Goal: Transaction & Acquisition: Purchase product/service

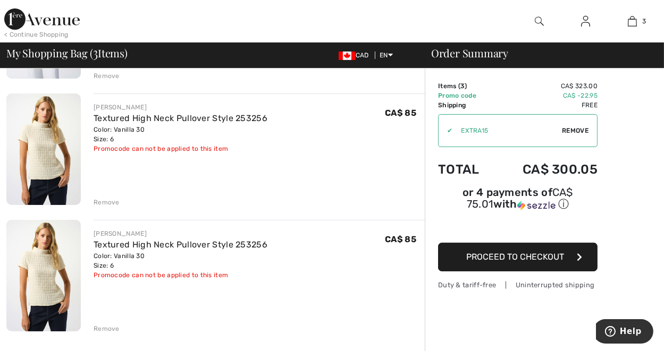
scroll to position [213, 0]
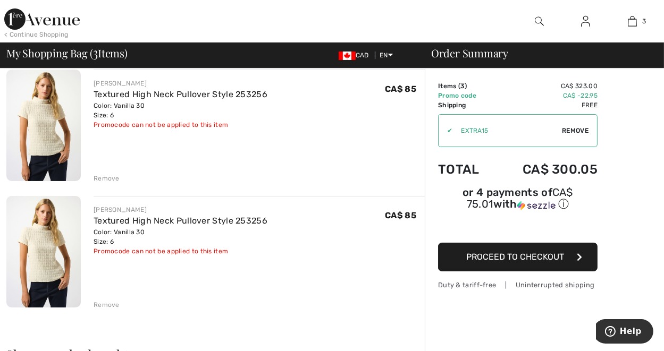
click at [108, 303] on div "Remove" at bounding box center [107, 305] width 26 height 10
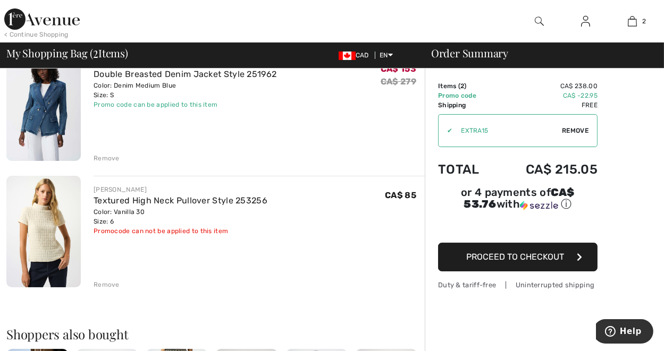
scroll to position [0, 0]
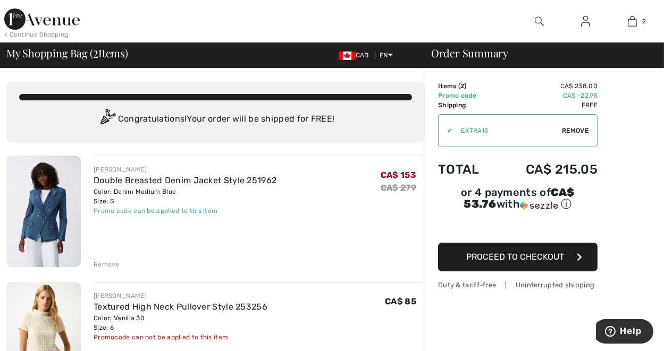
click at [317, 210] on div "JOSEPH RIBKOFF Double Breasted Denim Jacket Style 251962 Color: Denim Medium Bl…" at bounding box center [259, 190] width 331 height 51
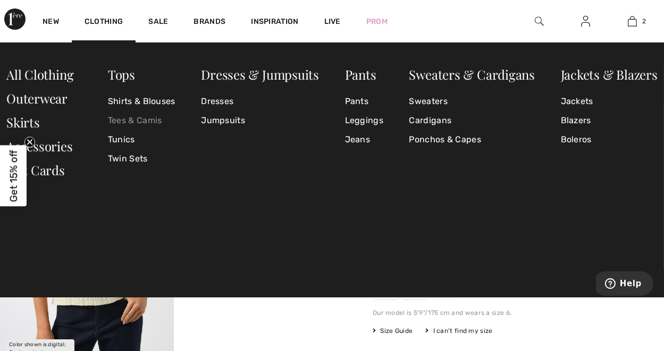
click at [125, 120] on link "Tees & Camis" at bounding box center [142, 120] width 68 height 19
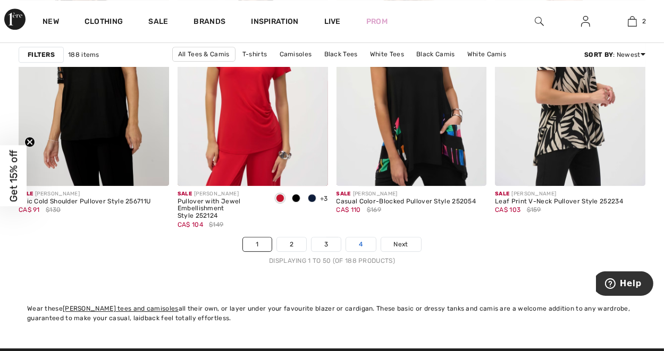
scroll to position [4305, 0]
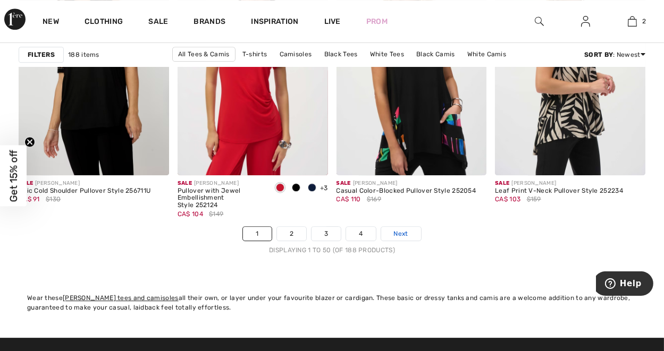
click at [407, 234] on span "Next" at bounding box center [401, 234] width 14 height 10
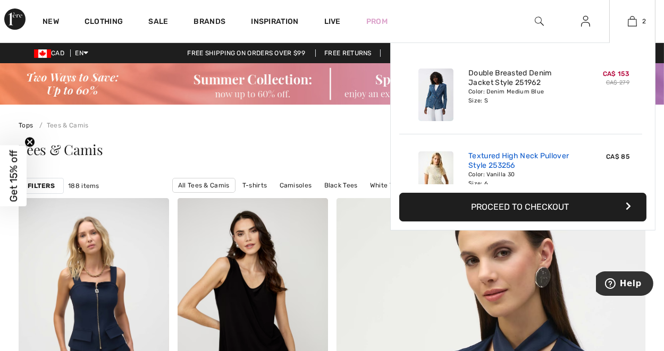
click at [525, 154] on link "Textured High Neck Pullover Style 253256" at bounding box center [520, 160] width 105 height 19
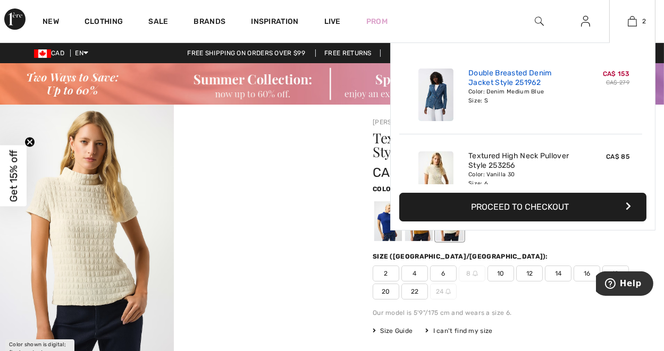
click at [504, 73] on link "Double Breasted Denim Jacket Style 251962" at bounding box center [520, 78] width 105 height 19
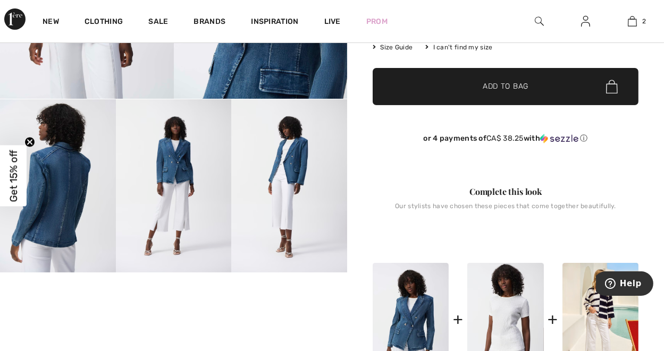
scroll to position [372, 0]
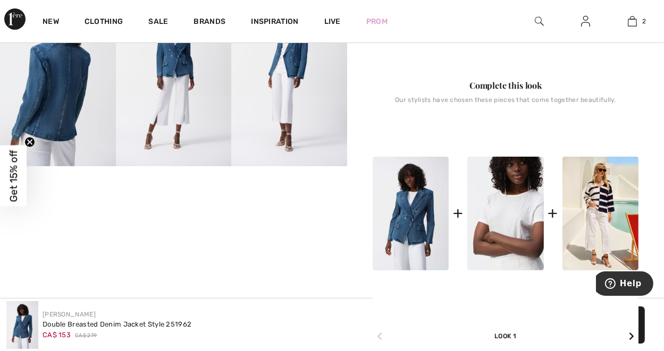
click at [510, 212] on img at bounding box center [505, 214] width 76 height 114
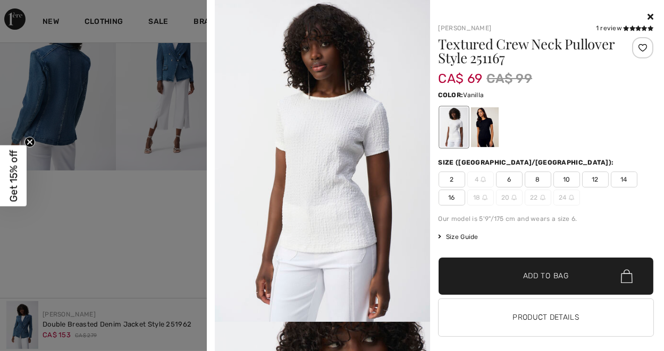
scroll to position [319, 0]
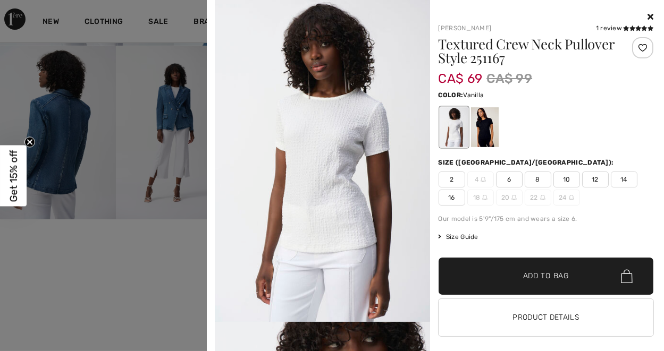
click at [158, 113] on div at bounding box center [332, 175] width 664 height 351
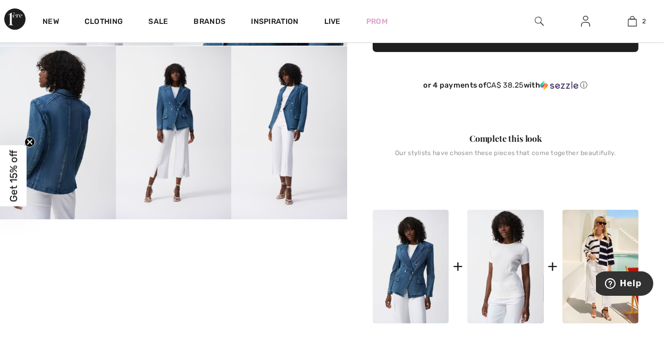
click at [171, 113] on img at bounding box center [174, 132] width 116 height 173
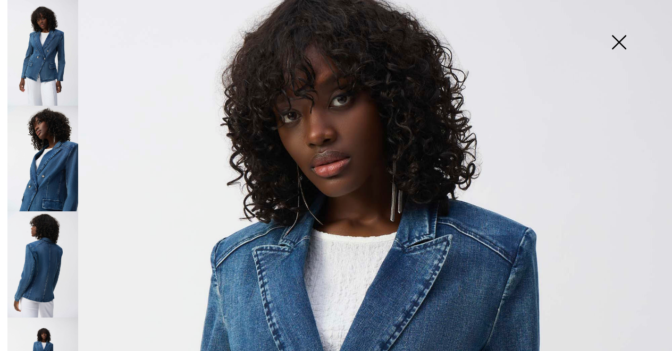
scroll to position [159, 0]
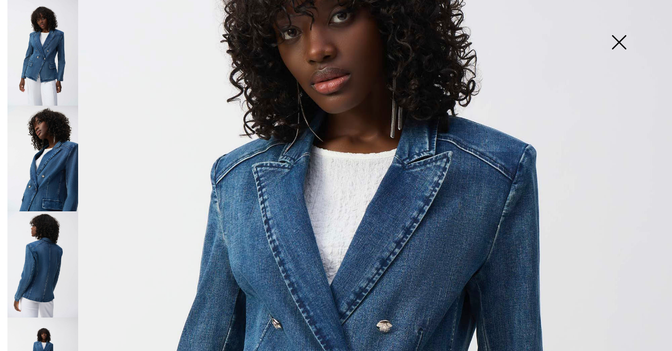
click at [614, 46] on img at bounding box center [618, 43] width 53 height 55
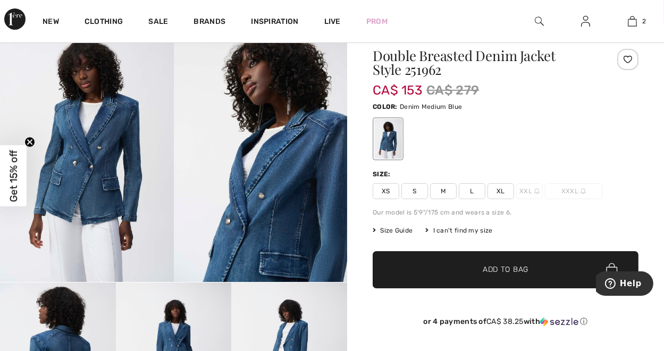
scroll to position [53, 0]
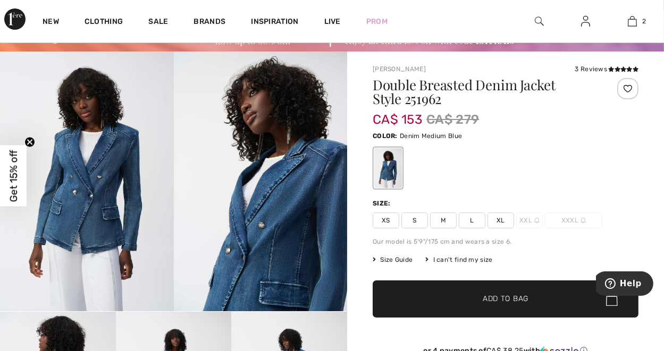
click at [414, 223] on span "S" at bounding box center [414, 221] width 27 height 16
click at [394, 259] on span "Size Guide" at bounding box center [393, 260] width 40 height 10
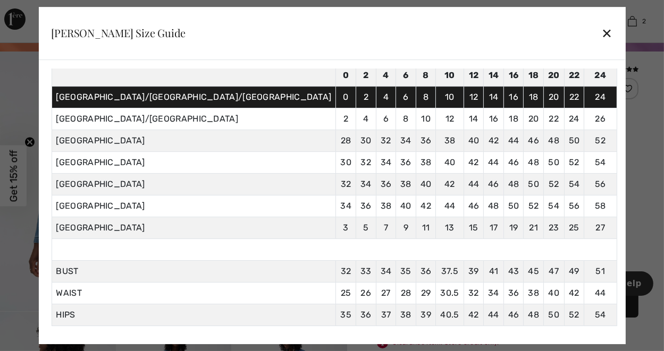
scroll to position [87, 0]
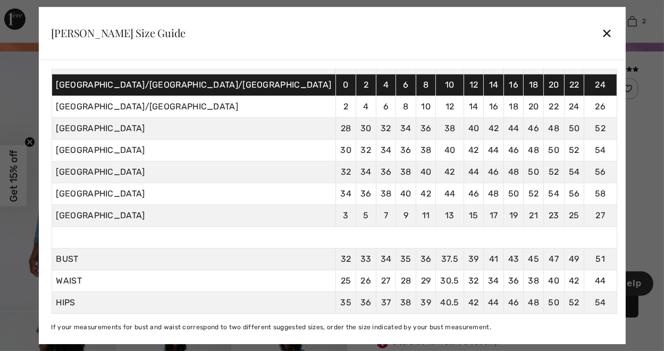
click at [601, 33] on div "✕" at bounding box center [606, 33] width 11 height 22
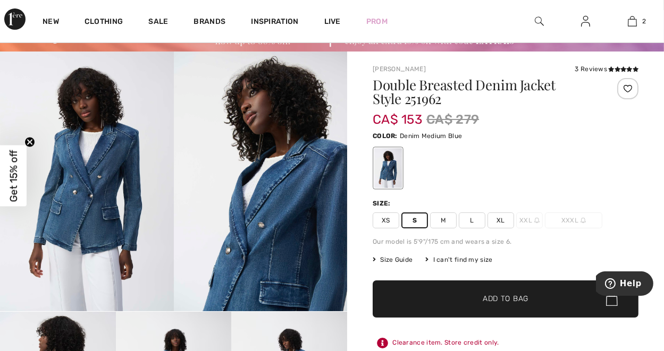
click at [495, 306] on span "✔ Added to Bag Add to Bag" at bounding box center [506, 299] width 266 height 37
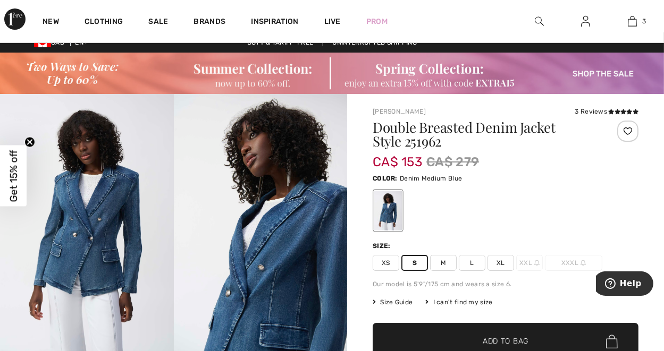
scroll to position [0, 0]
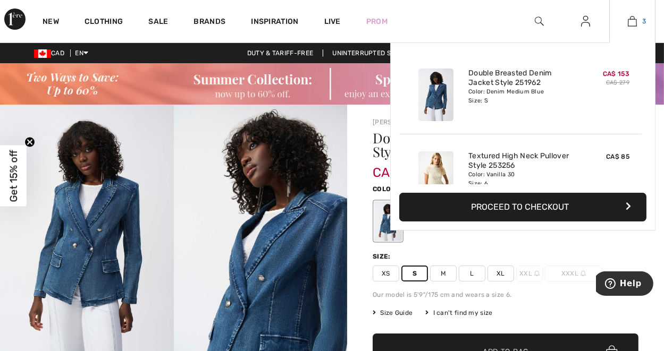
click at [634, 23] on img at bounding box center [632, 21] width 9 height 13
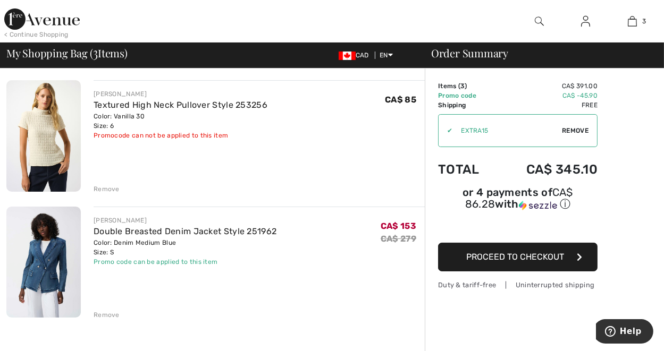
scroll to position [213, 0]
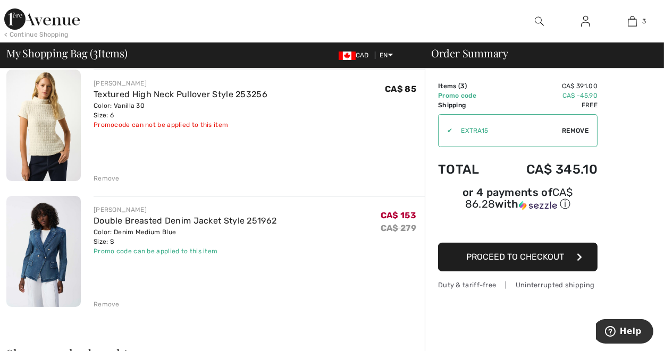
click at [110, 303] on div "Remove" at bounding box center [107, 305] width 26 height 10
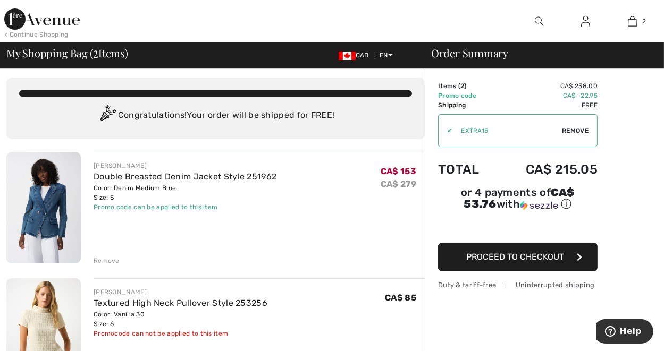
scroll to position [0, 0]
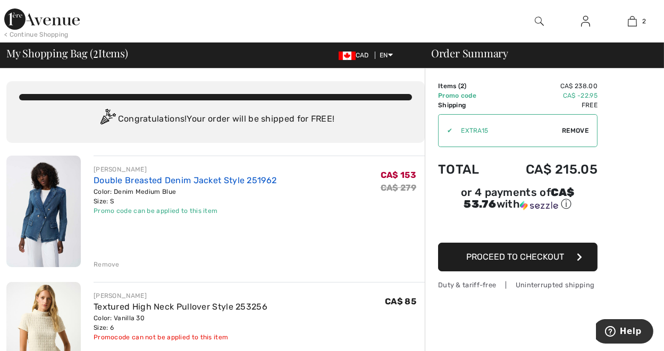
click at [166, 182] on link "Double Breasted Denim Jacket Style 251962" at bounding box center [185, 180] width 183 height 10
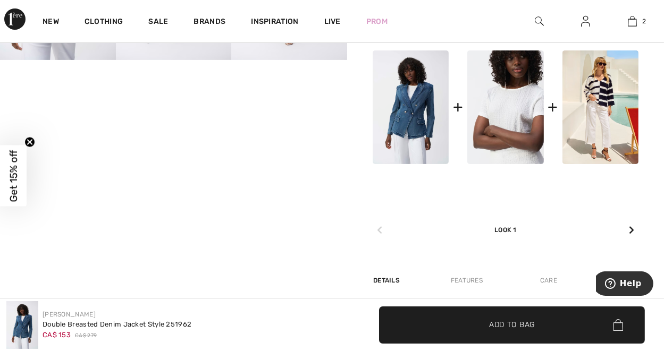
click at [508, 118] on img at bounding box center [505, 107] width 76 height 114
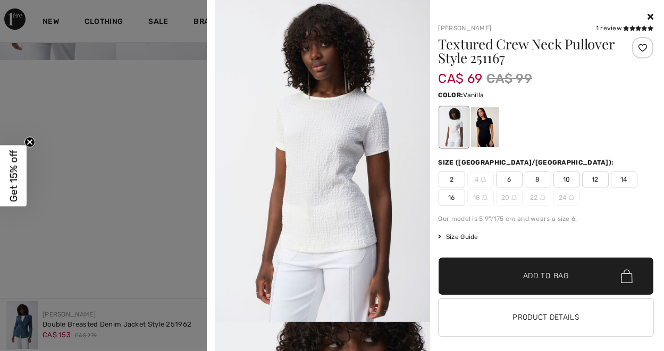
click at [504, 181] on span "6" at bounding box center [509, 180] width 27 height 16
click at [501, 46] on h1 "Textured Crew Neck Pullover Style 251167" at bounding box center [528, 51] width 179 height 28
click at [550, 313] on button "Product Details" at bounding box center [546, 317] width 215 height 37
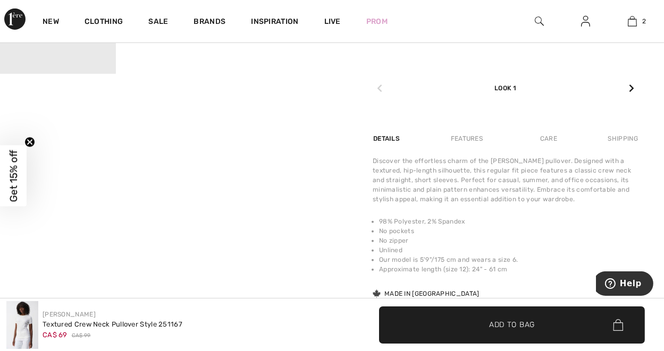
scroll to position [690, 0]
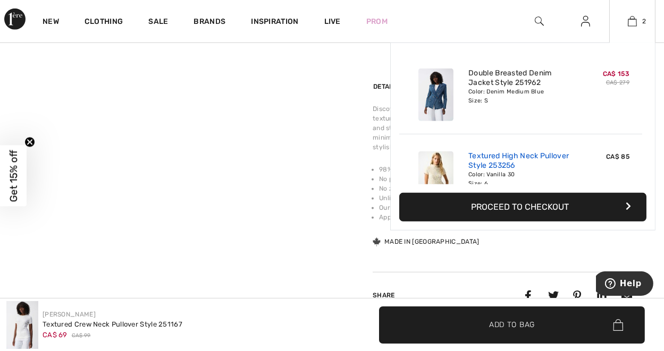
click at [517, 157] on link "Textured High Neck Pullover Style 253256" at bounding box center [520, 160] width 105 height 19
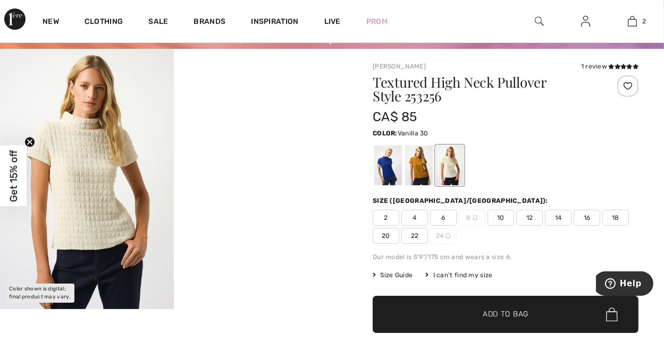
scroll to position [53, 0]
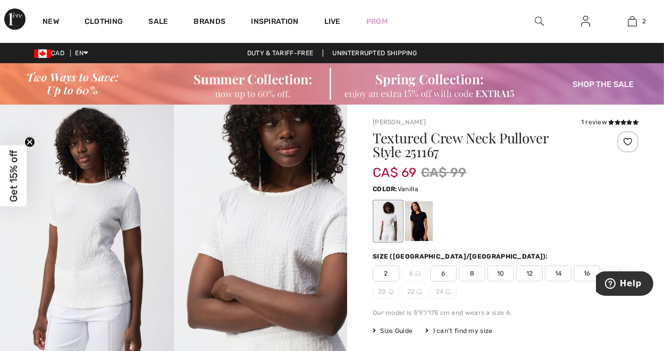
click at [447, 274] on span "6" at bounding box center [443, 274] width 27 height 16
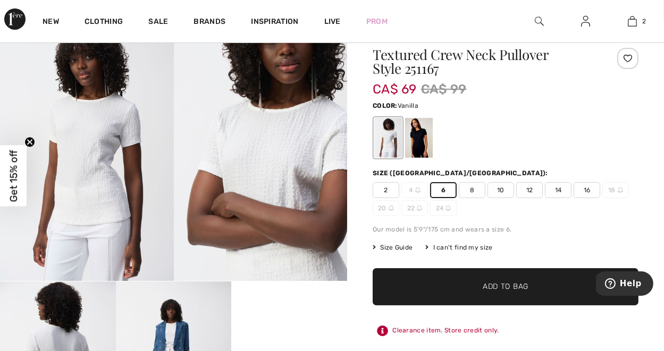
scroll to position [159, 0]
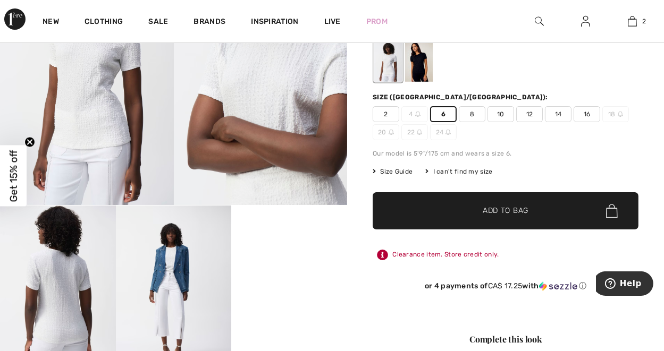
click at [496, 216] on span "Add to Bag" at bounding box center [506, 211] width 46 height 11
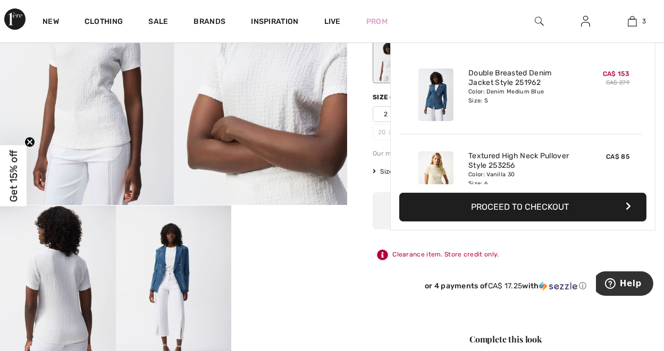
scroll to position [115, 0]
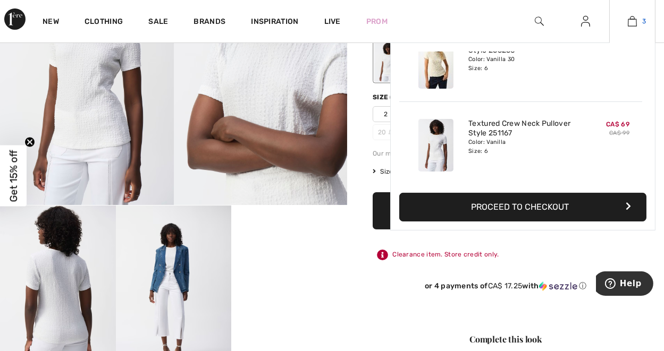
click at [631, 21] on img at bounding box center [632, 21] width 9 height 13
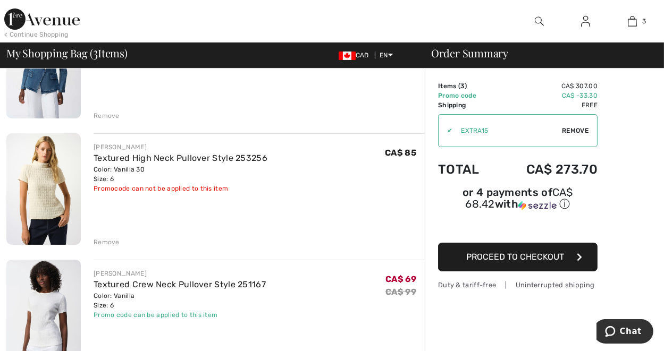
scroll to position [159, 0]
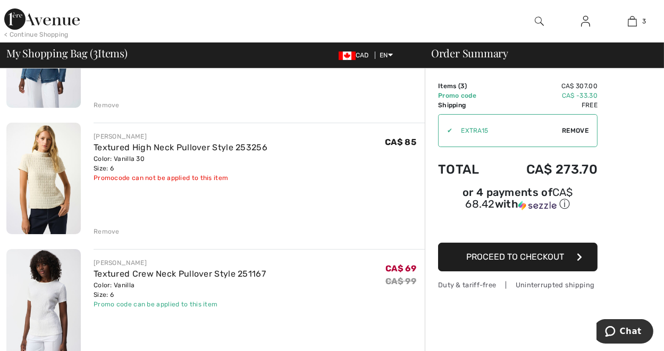
click at [106, 230] on div "Remove" at bounding box center [107, 232] width 26 height 10
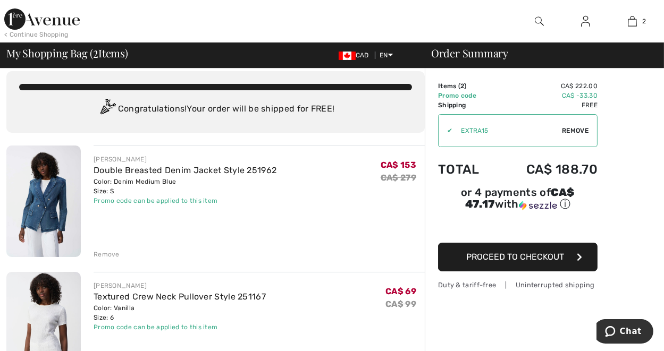
scroll to position [0, 0]
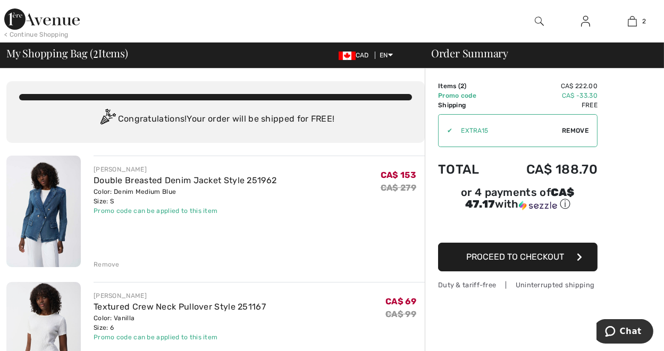
click at [17, 17] on img at bounding box center [41, 19] width 75 height 21
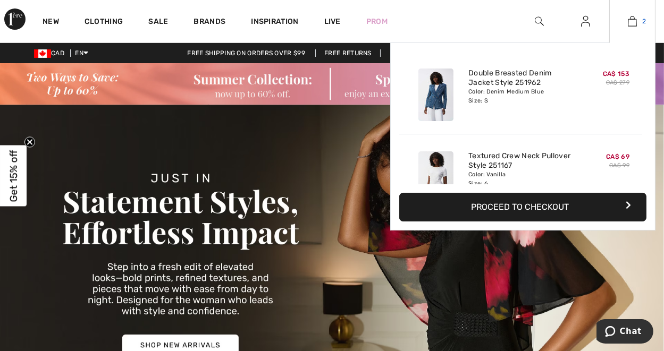
click at [635, 21] on img at bounding box center [632, 21] width 9 height 13
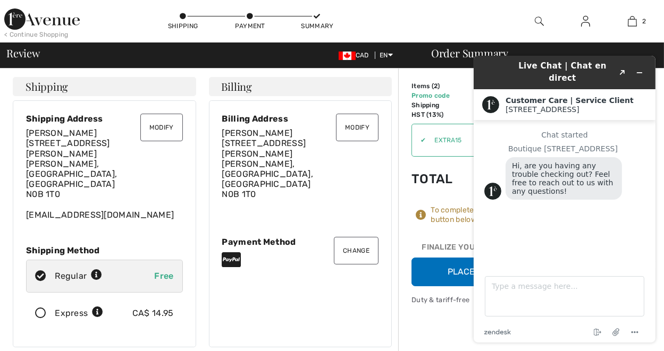
click at [452, 208] on div "To complete your order, press the button below." at bounding box center [501, 215] width 140 height 19
click at [636, 69] on icon "Minimize widget" at bounding box center [638, 72] width 7 height 7
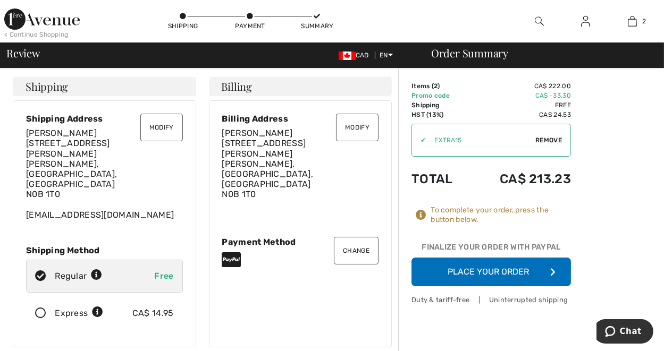
click at [490, 267] on button "Place Your Order" at bounding box center [490, 272] width 159 height 29
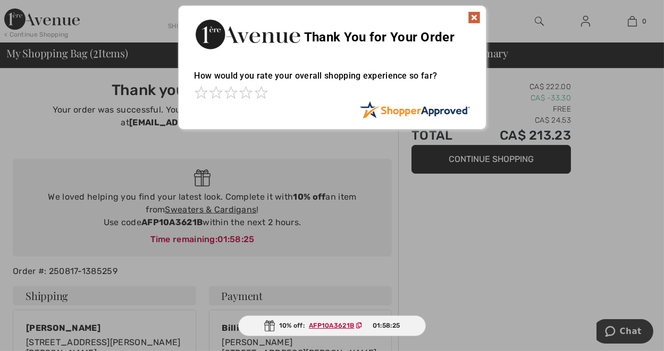
click at [470, 15] on img at bounding box center [474, 17] width 13 height 13
